Goal: Task Accomplishment & Management: Complete application form

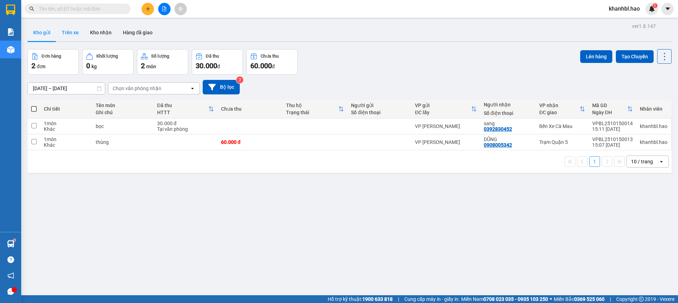
click at [72, 30] on button "Trên xe" at bounding box center [70, 32] width 28 height 17
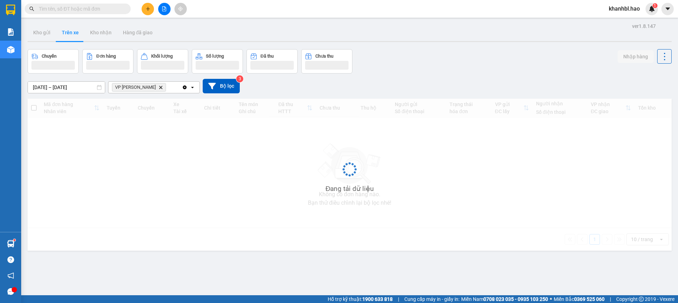
click at [72, 30] on button "Trên xe" at bounding box center [70, 32] width 28 height 17
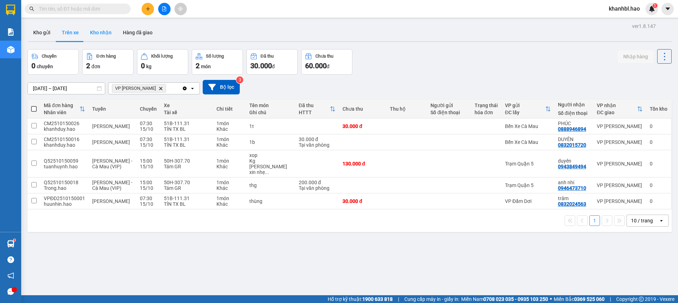
click at [104, 32] on button "Kho nhận" at bounding box center [100, 32] width 33 height 17
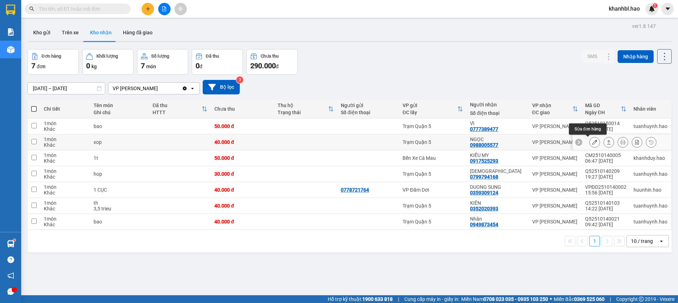
click at [590, 141] on button at bounding box center [595, 142] width 10 height 12
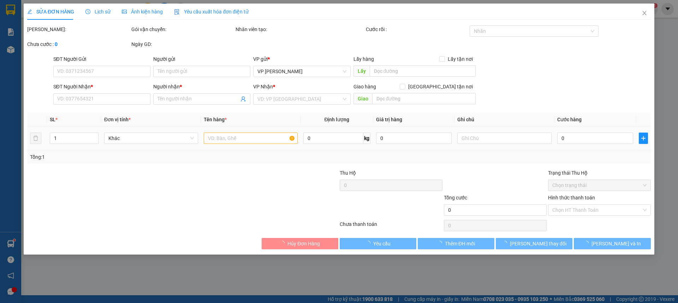
type input "0988005577"
type input "NGỌC"
type input "40.000"
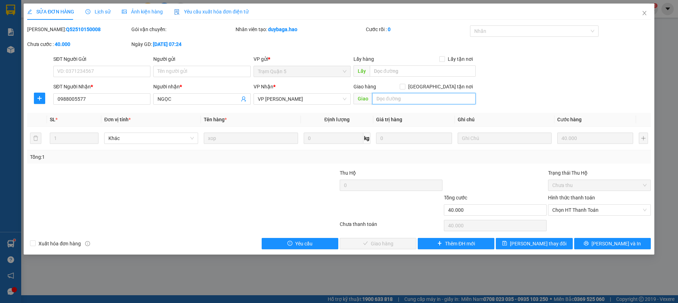
click at [411, 98] on input "text" at bounding box center [423, 98] width 103 height 11
type input "10k"
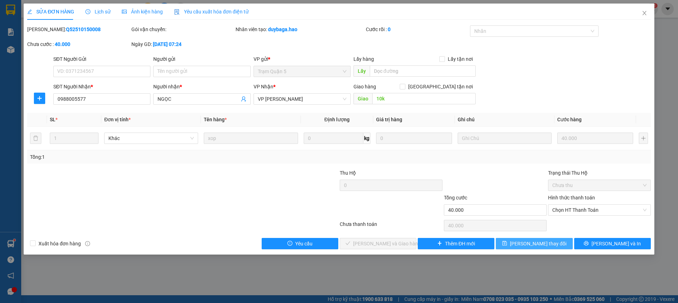
click at [539, 241] on span "[PERSON_NAME] thay đổi" at bounding box center [538, 243] width 56 height 8
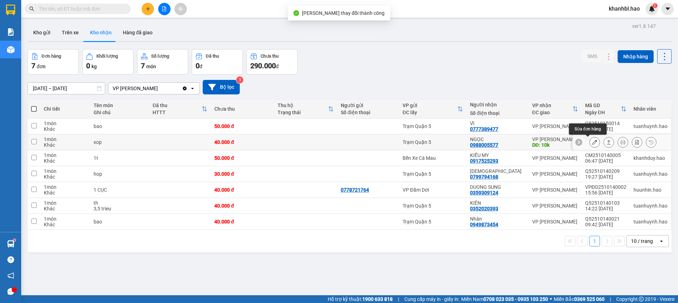
click at [590, 145] on button at bounding box center [595, 142] width 10 height 12
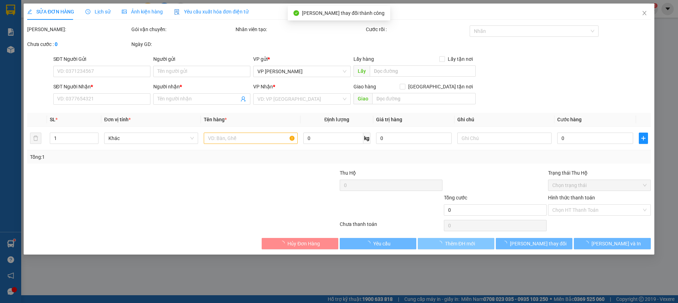
type input "0988005577"
type input "NGỌC"
type input "10k"
type input "40.000"
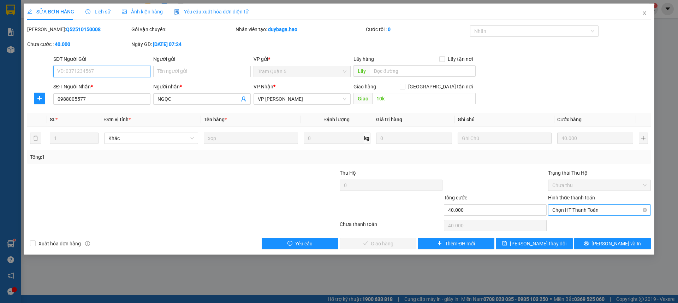
click at [612, 209] on span "Chọn HT Thanh Toán" at bounding box center [599, 209] width 94 height 11
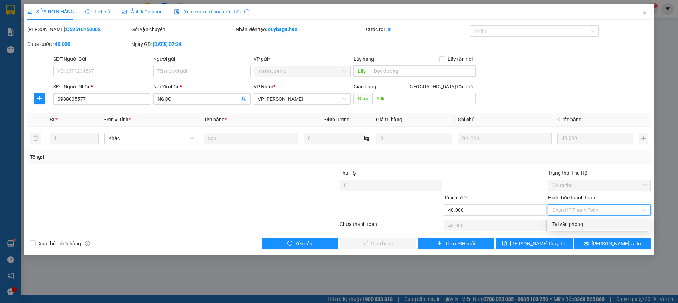
click at [605, 221] on div "Tại văn phòng" at bounding box center [599, 224] width 94 height 8
type input "0"
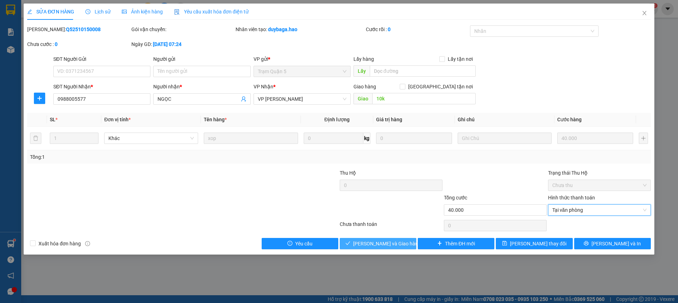
click at [399, 245] on span "[PERSON_NAME] và Giao hàng" at bounding box center [387, 243] width 68 height 8
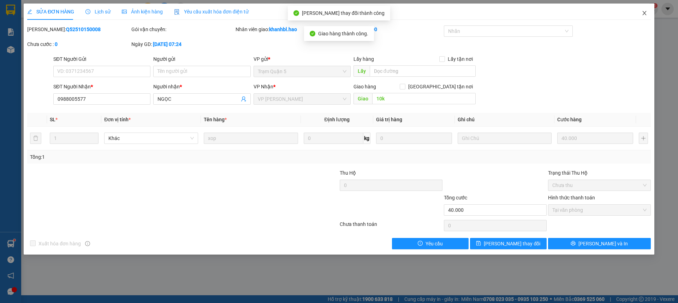
click at [644, 14] on icon "close" at bounding box center [644, 13] width 6 height 6
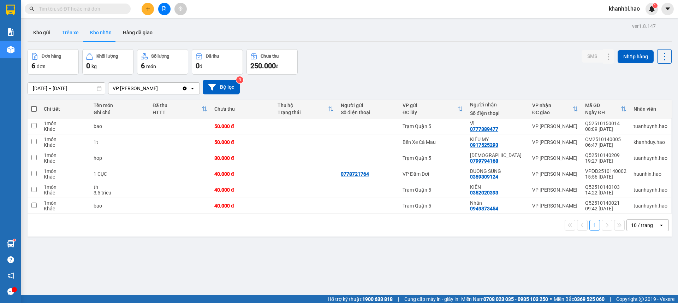
click at [73, 31] on button "Trên xe" at bounding box center [70, 32] width 28 height 17
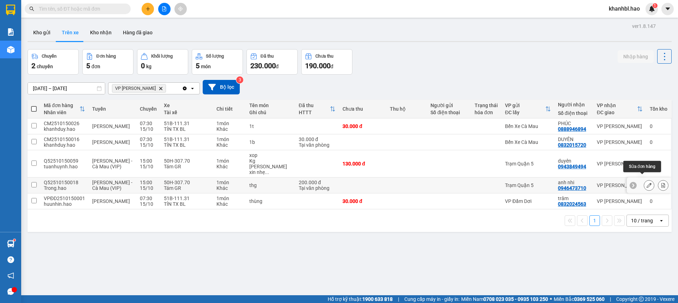
click at [644, 179] on button at bounding box center [649, 185] width 10 height 12
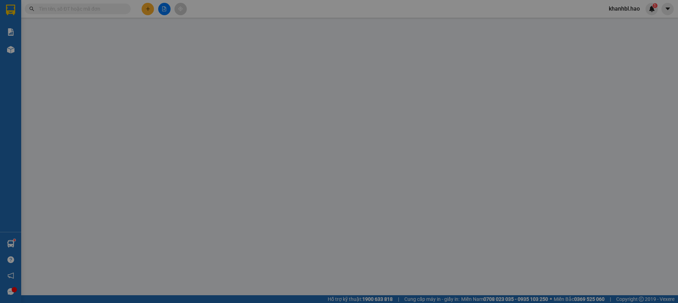
type input "0946473710"
type input "anh nhi"
type input "200.000"
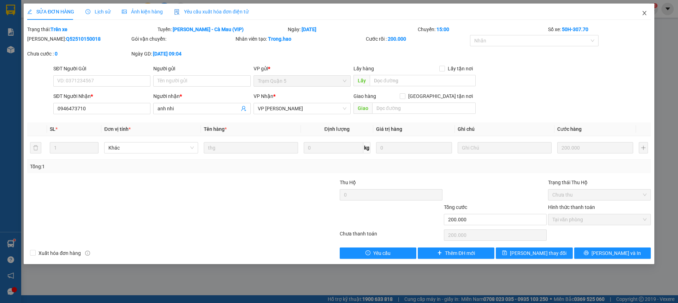
click at [641, 12] on icon "close" at bounding box center [644, 13] width 6 height 6
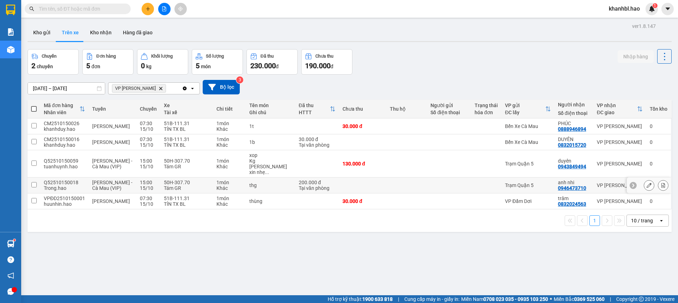
click at [542, 182] on div "Trạm Quận 5" at bounding box center [528, 185] width 46 height 6
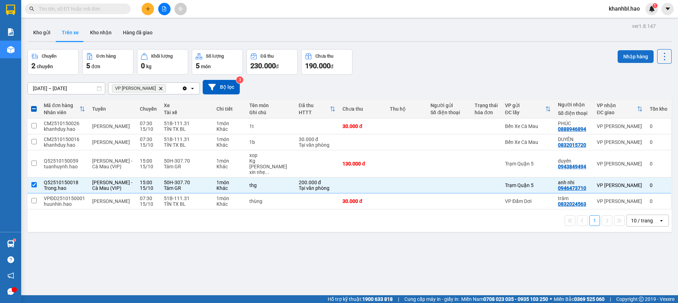
click at [630, 58] on button "Nhập hàng" at bounding box center [635, 56] width 36 height 13
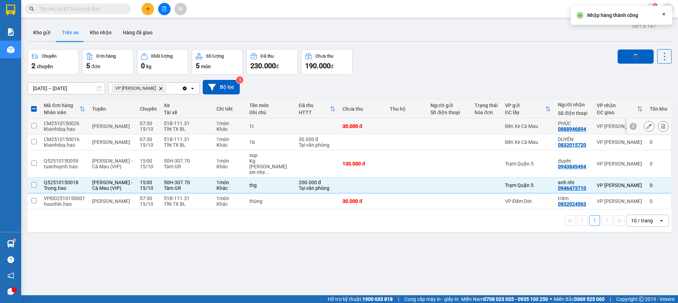
checkbox input "false"
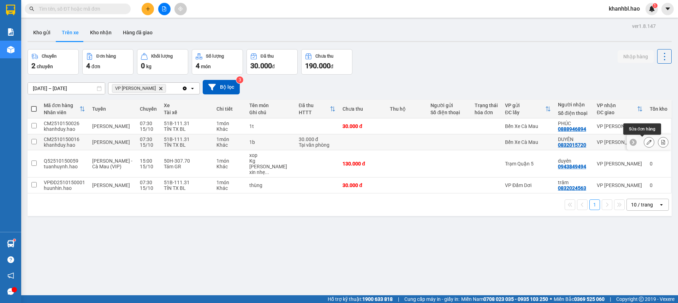
click at [645, 141] on button at bounding box center [649, 142] width 10 height 12
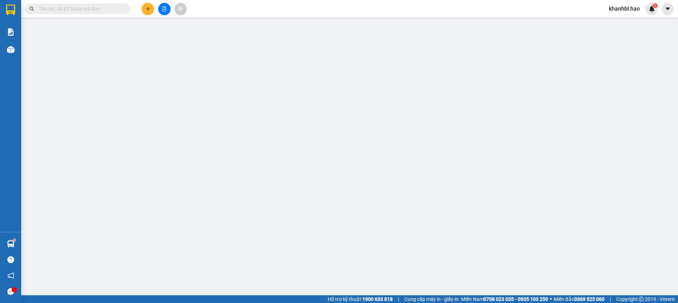
type input "0832015720"
type input "DUYÊN"
type input "30.000"
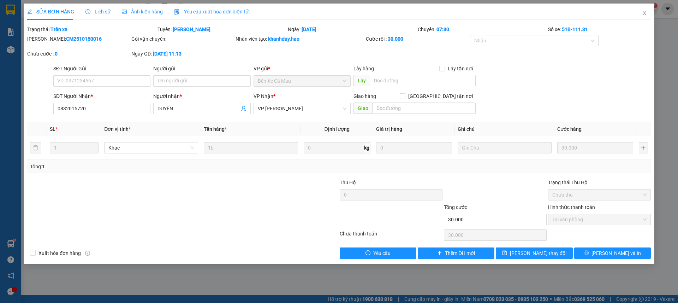
click at [151, 10] on span "Ảnh kiện hàng" at bounding box center [142, 12] width 41 height 6
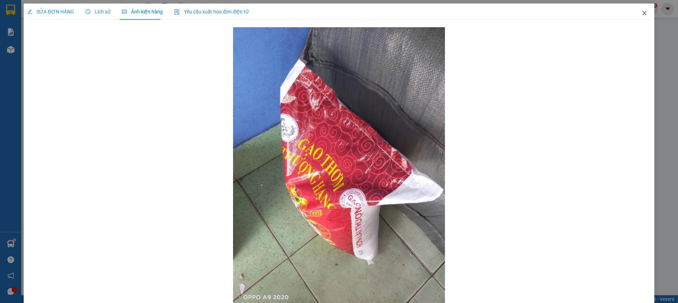
click at [641, 12] on icon "close" at bounding box center [644, 13] width 6 height 6
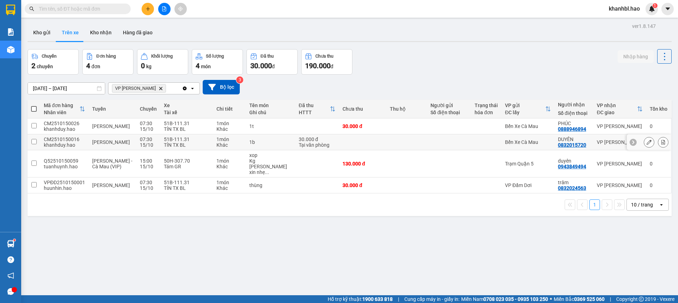
click at [478, 139] on div at bounding box center [485, 142] width 23 height 6
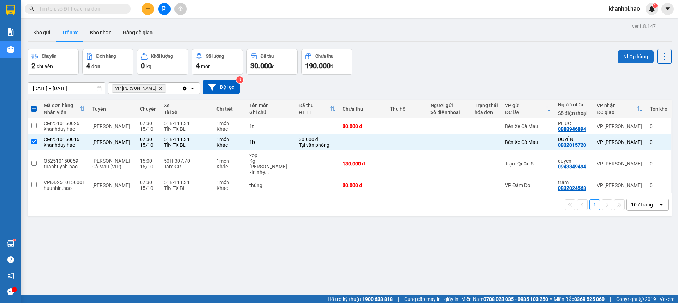
click at [638, 55] on button "Nhập hàng" at bounding box center [635, 56] width 36 height 13
checkbox input "false"
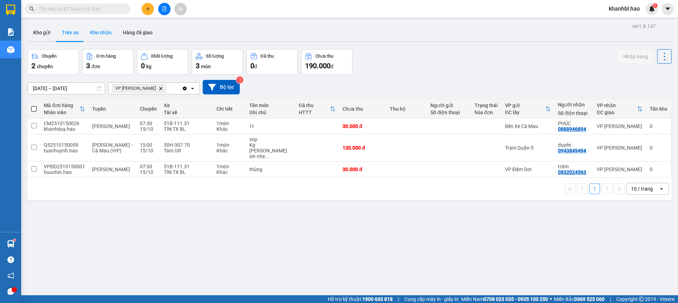
click at [98, 34] on button "Kho nhận" at bounding box center [100, 32] width 33 height 17
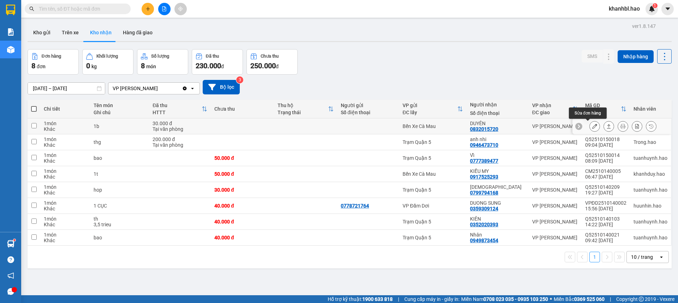
click at [592, 125] on icon at bounding box center [594, 126] width 5 height 5
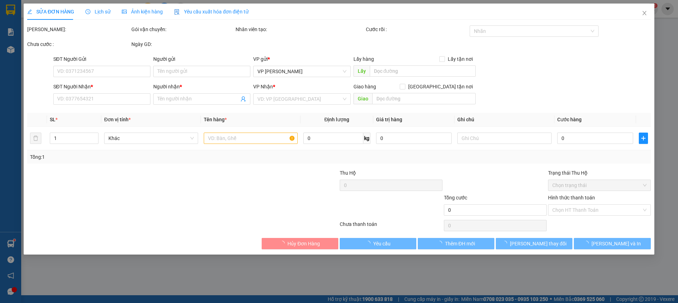
type input "0832015720"
type input "DUYÊN"
type input "30.000"
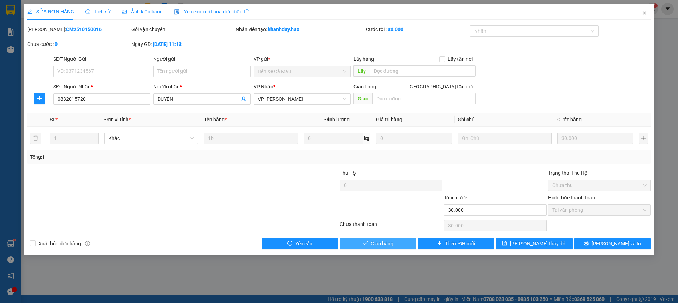
drag, startPoint x: 384, startPoint y: 245, endPoint x: 379, endPoint y: 242, distance: 6.5
click at [384, 245] on span "Giao hàng" at bounding box center [382, 243] width 23 height 8
type input "0"
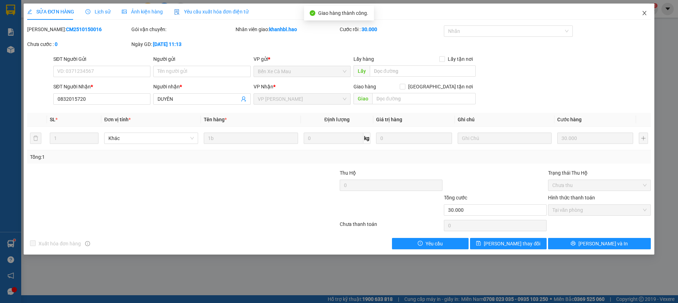
click at [643, 12] on icon "close" at bounding box center [644, 13] width 6 height 6
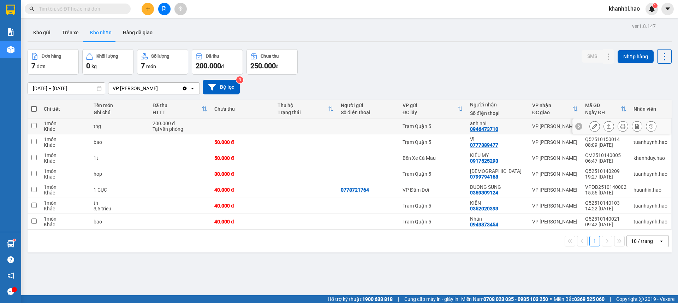
click at [592, 125] on icon at bounding box center [594, 126] width 5 height 5
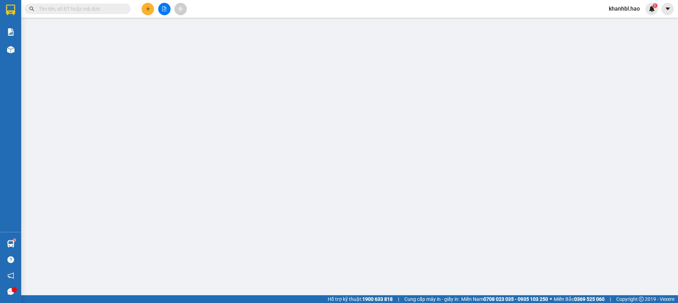
type input "0946473710"
type input "anh nhi"
type input "200.000"
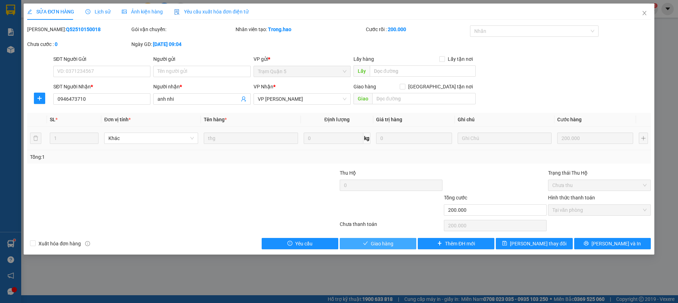
click at [392, 241] on span "Giao hàng" at bounding box center [382, 243] width 23 height 8
type input "0"
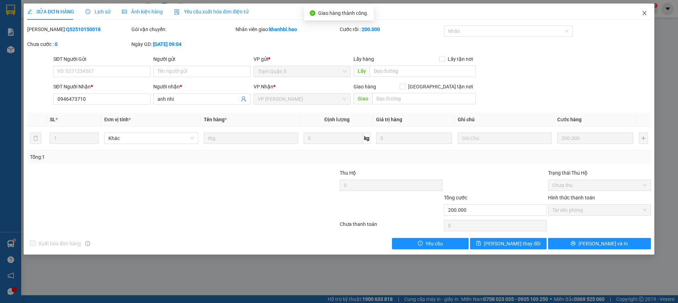
click at [648, 13] on span "Close" at bounding box center [644, 14] width 20 height 20
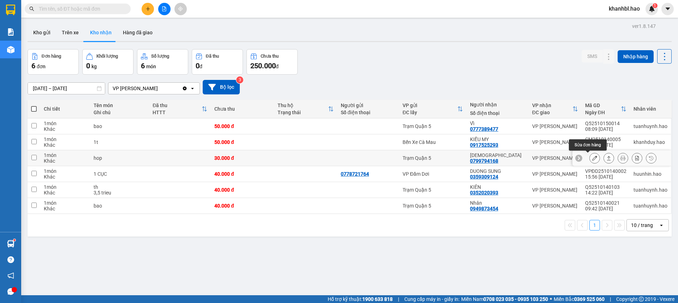
click at [592, 156] on icon at bounding box center [594, 157] width 5 height 5
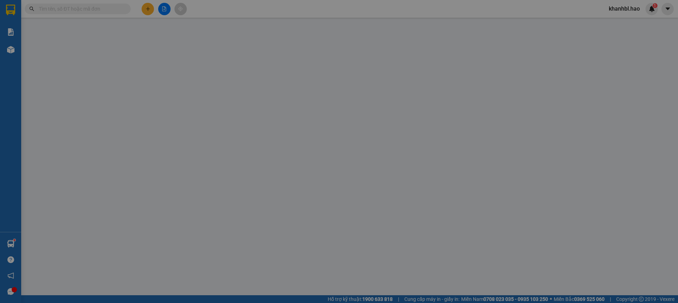
type input "0799794168"
type input "[DEMOGRAPHIC_DATA]"
type input "30.000"
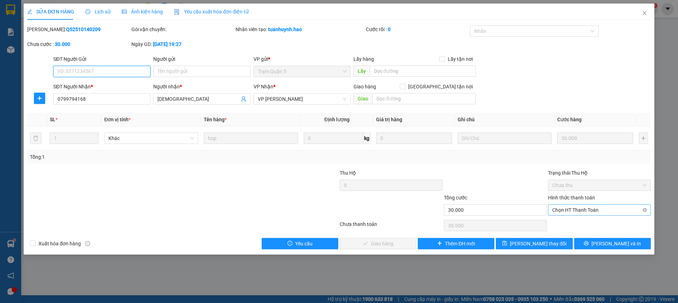
click at [620, 208] on span "Chọn HT Thanh Toán" at bounding box center [599, 209] width 94 height 11
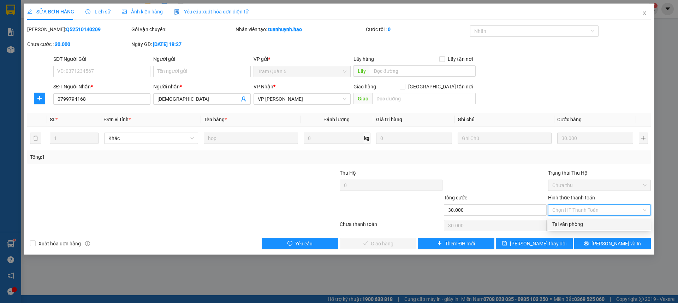
drag, startPoint x: 607, startPoint y: 227, endPoint x: 455, endPoint y: 236, distance: 152.4
click at [606, 227] on div "Tại văn phòng" at bounding box center [599, 224] width 94 height 8
type input "0"
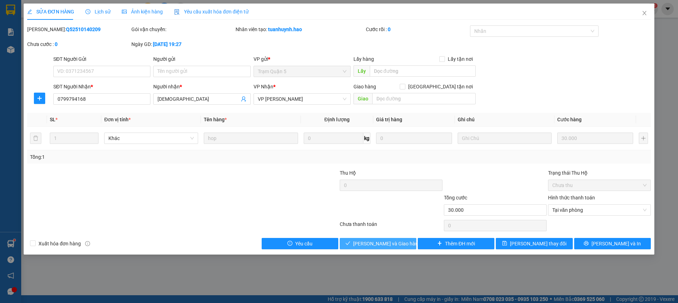
click at [400, 241] on span "[PERSON_NAME] và Giao hàng" at bounding box center [387, 243] width 68 height 8
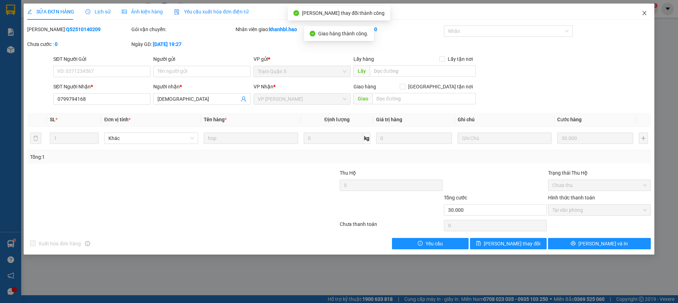
click at [643, 14] on icon "close" at bounding box center [644, 13] width 4 height 4
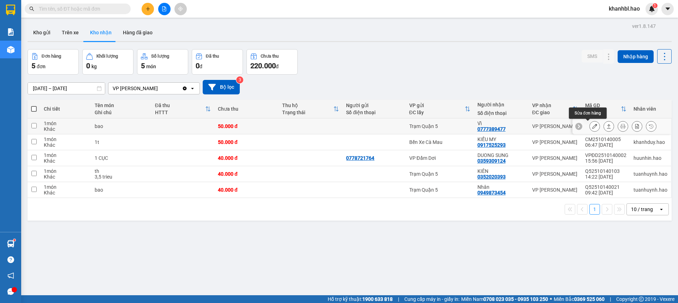
click at [592, 126] on icon at bounding box center [594, 126] width 5 height 5
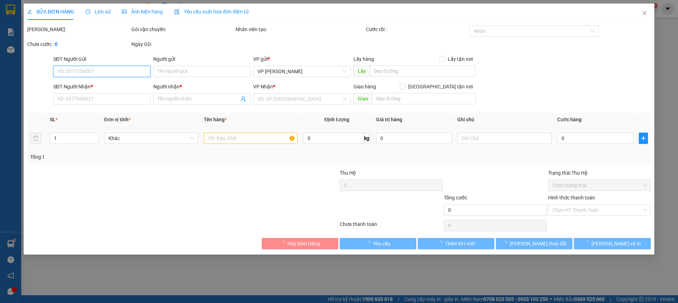
type input "0777389477"
type input "Vĩ"
type input "50.000"
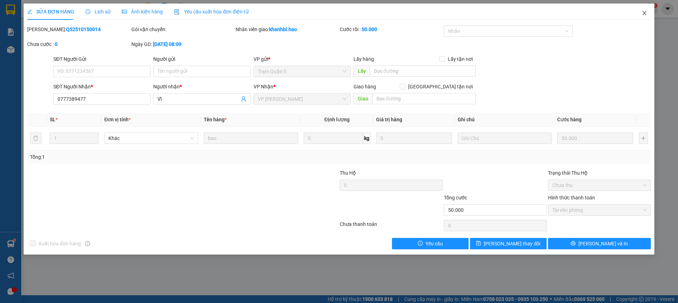
click at [644, 13] on icon "close" at bounding box center [644, 13] width 6 height 6
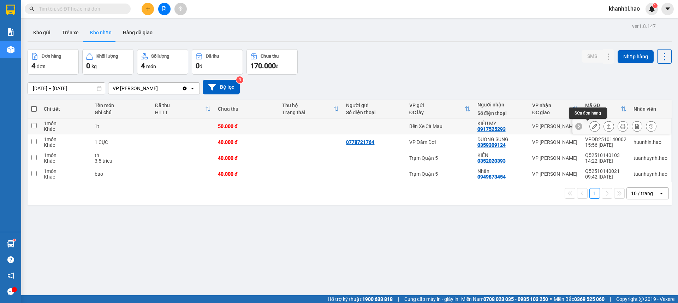
click at [592, 128] on icon at bounding box center [594, 126] width 5 height 5
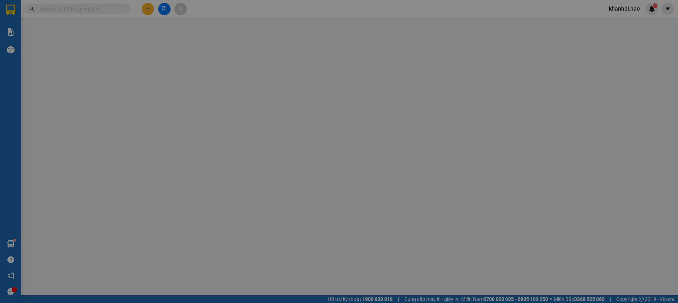
type input "0917525293"
type input "KIỀU MY"
type input "50.000"
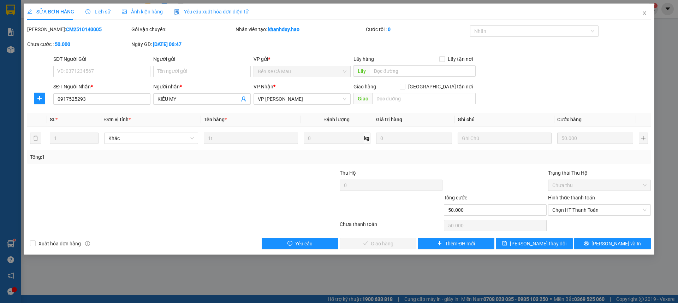
click at [150, 14] on span "Ảnh kiện hàng" at bounding box center [142, 12] width 41 height 6
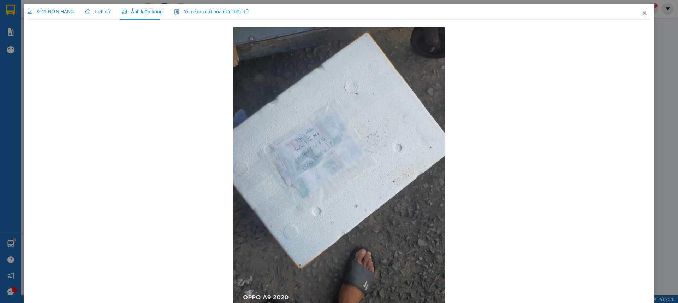
click at [641, 12] on icon "close" at bounding box center [644, 13] width 6 height 6
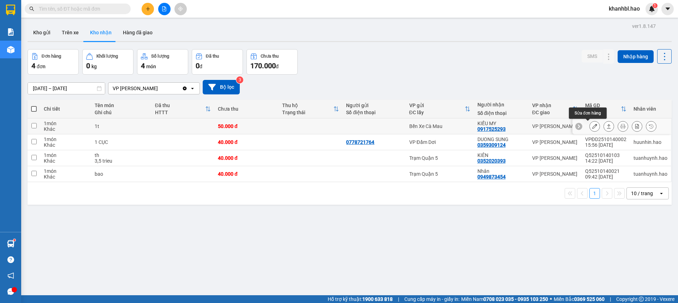
click at [592, 128] on icon at bounding box center [594, 126] width 5 height 5
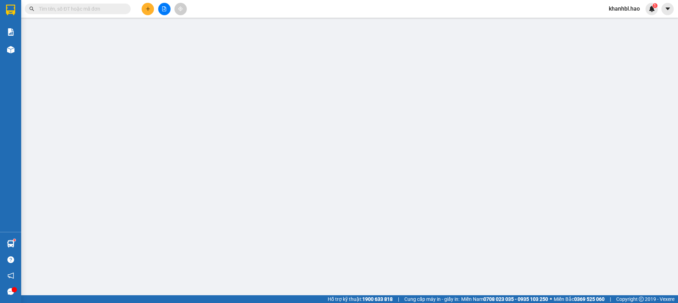
type input "0917525293"
type input "KIỀU MY"
type input "50.000"
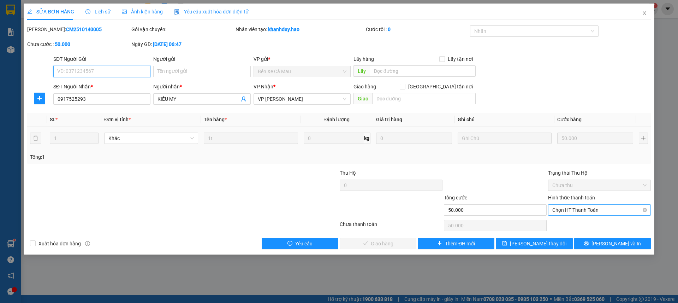
click at [606, 211] on span "Chọn HT Thanh Toán" at bounding box center [599, 209] width 94 height 11
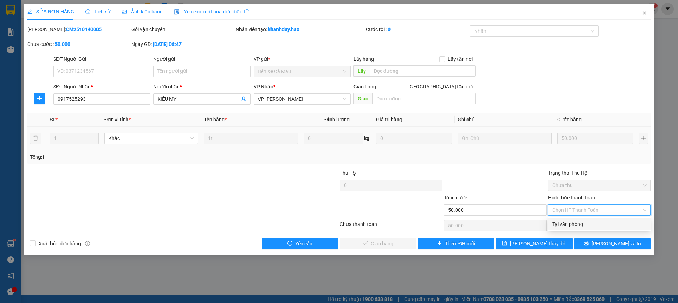
drag, startPoint x: 597, startPoint y: 226, endPoint x: 509, endPoint y: 225, distance: 88.6
click at [597, 226] on div "Tại văn phòng" at bounding box center [599, 224] width 94 height 8
type input "0"
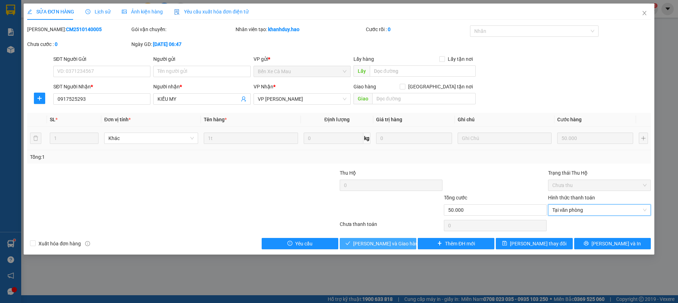
click at [376, 247] on span "[PERSON_NAME] và Giao hàng" at bounding box center [387, 243] width 68 height 8
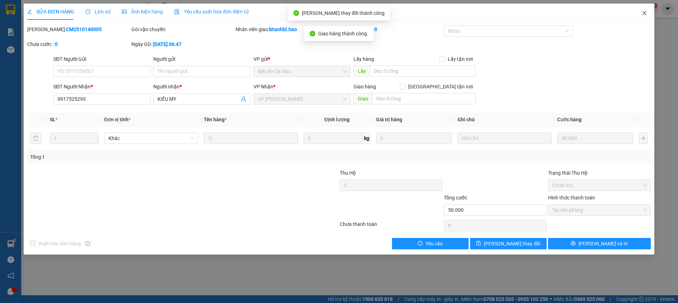
click at [645, 13] on icon "close" at bounding box center [644, 13] width 6 height 6
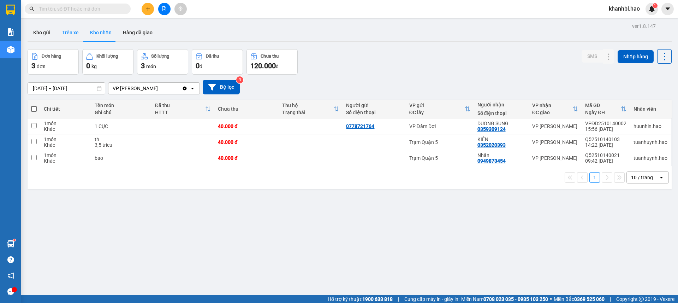
click at [71, 33] on button "Trên xe" at bounding box center [70, 32] width 28 height 17
